Goal: Navigation & Orientation: Find specific page/section

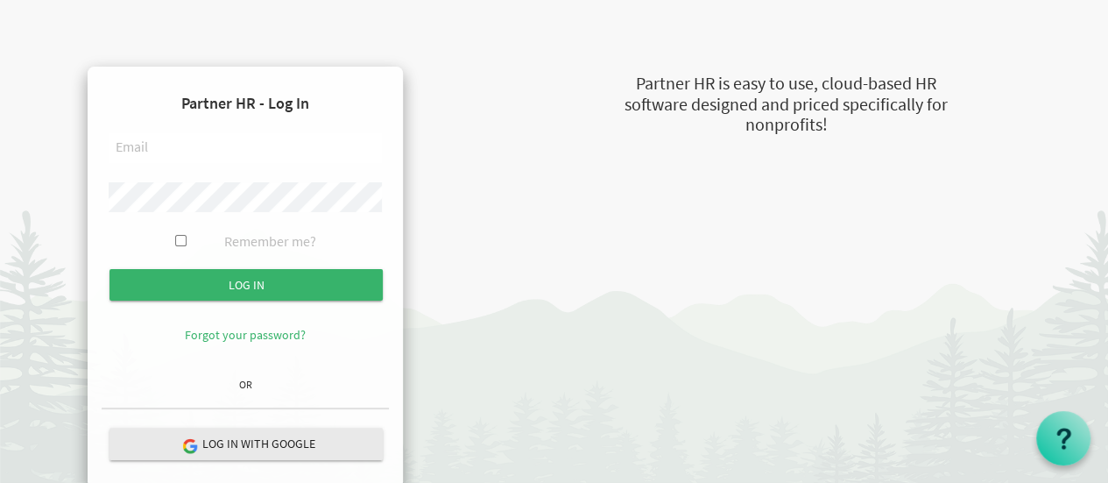
click at [156, 138] on input "text" at bounding box center [245, 148] width 273 height 30
paste input "[EMAIL_ADDRESS][DOMAIN_NAME]"
type input "[EMAIL_ADDRESS][DOMAIN_NAME]"
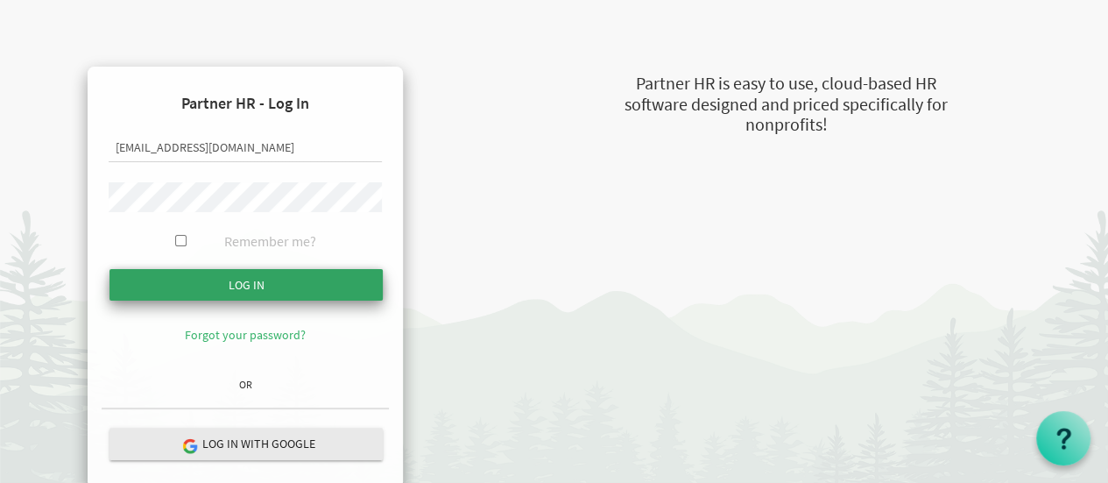
click at [237, 290] on input "submit" at bounding box center [246, 285] width 273 height 32
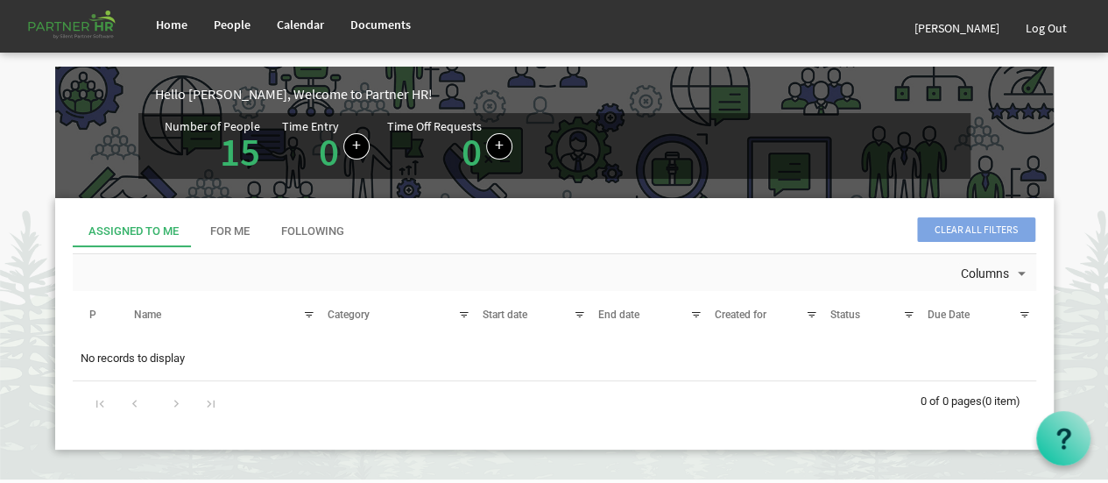
drag, startPoint x: 0, startPoint y: 0, endPoint x: 237, endPoint y: 290, distance: 374.3
click at [237, 291] on table "# P Name Category Hours Requested Start date End date Created for Assigned to S…" at bounding box center [555, 314] width 964 height 46
click at [46, 211] on div "Clear all filters Assigned To Me For Me Following Columns # P Name Category Hou…" at bounding box center [554, 330] width 1025 height 264
click at [240, 138] on link "15" at bounding box center [240, 151] width 40 height 49
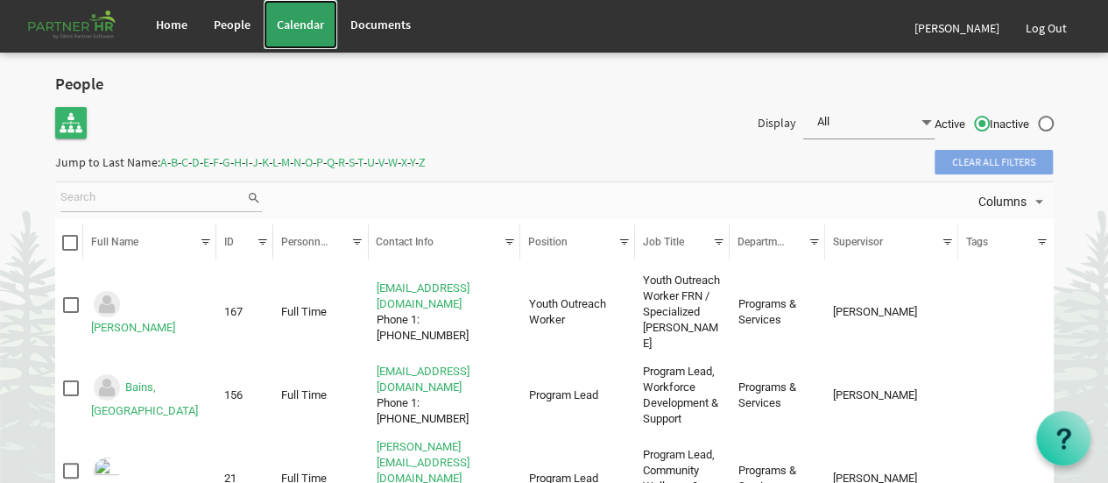
click at [305, 34] on link "Calendar" at bounding box center [301, 24] width 74 height 49
